Goal: Transaction & Acquisition: Obtain resource

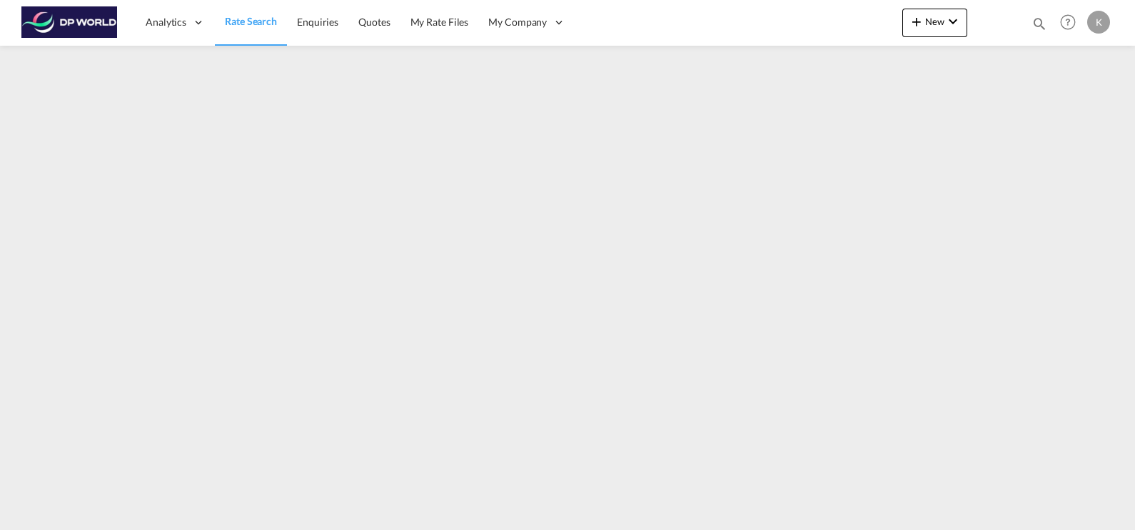
click at [257, 25] on span "Rate Search" at bounding box center [251, 21] width 52 height 12
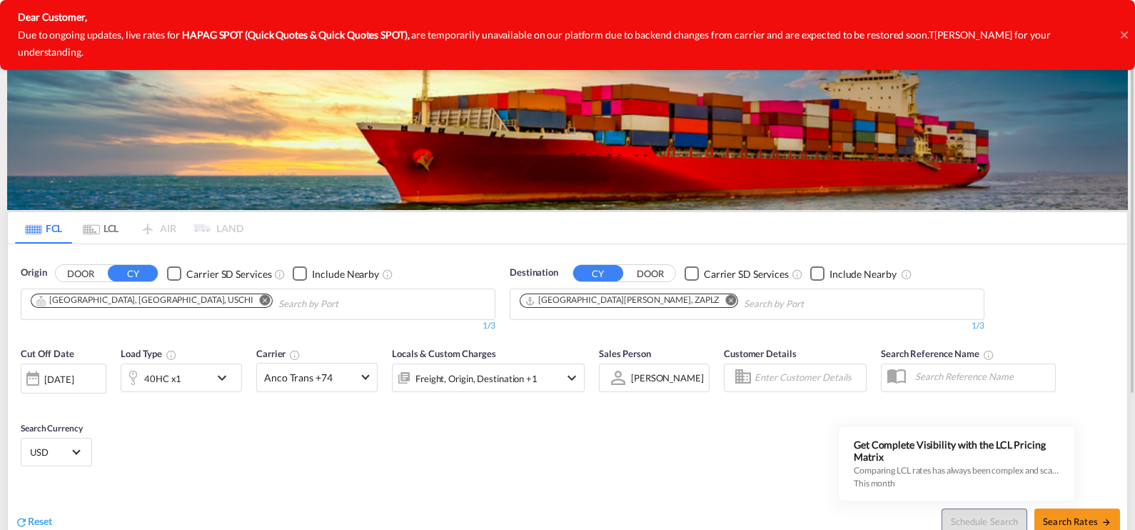
click at [725, 301] on md-icon "Remove" at bounding box center [730, 300] width 11 height 11
click at [543, 300] on input "Chips input." at bounding box center [588, 304] width 136 height 23
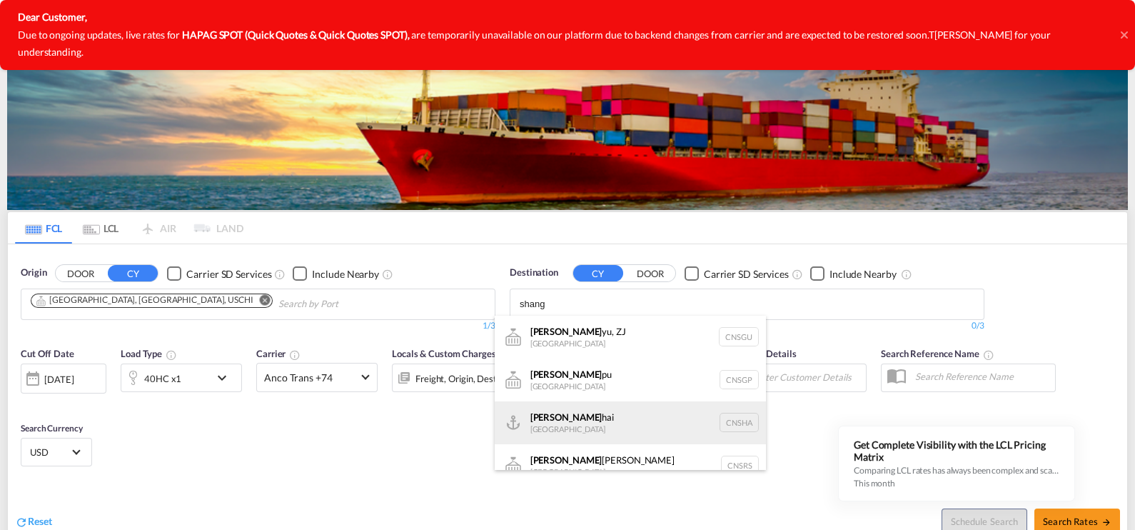
type input "shang"
click at [574, 414] on div "Shang hai China [GEOGRAPHIC_DATA]" at bounding box center [630, 422] width 271 height 43
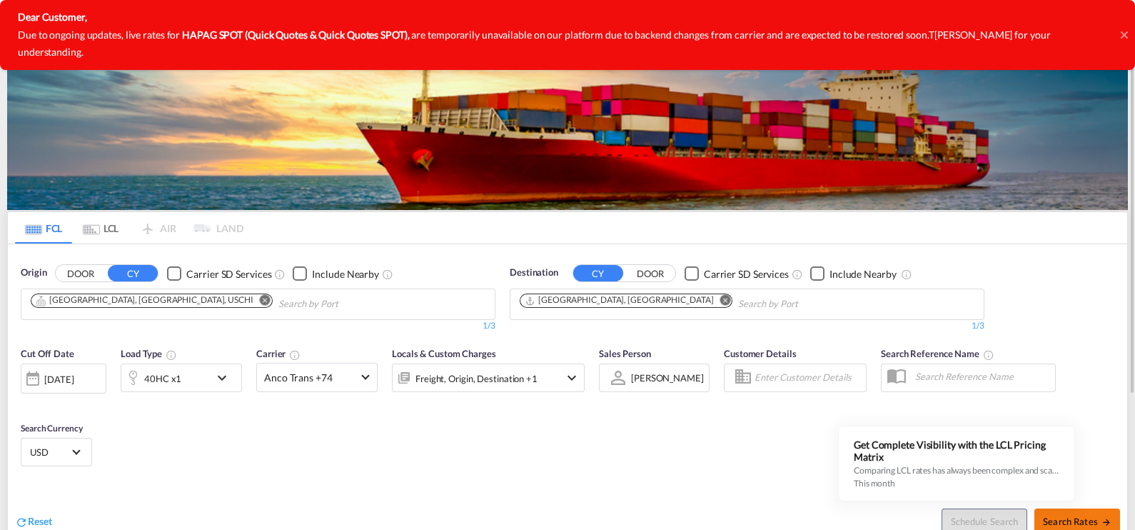
click at [1051, 519] on span "Search Rates" at bounding box center [1077, 521] width 69 height 11
type input "USCHI to CNSHA / [DATE]"
